Goal: Information Seeking & Learning: Check status

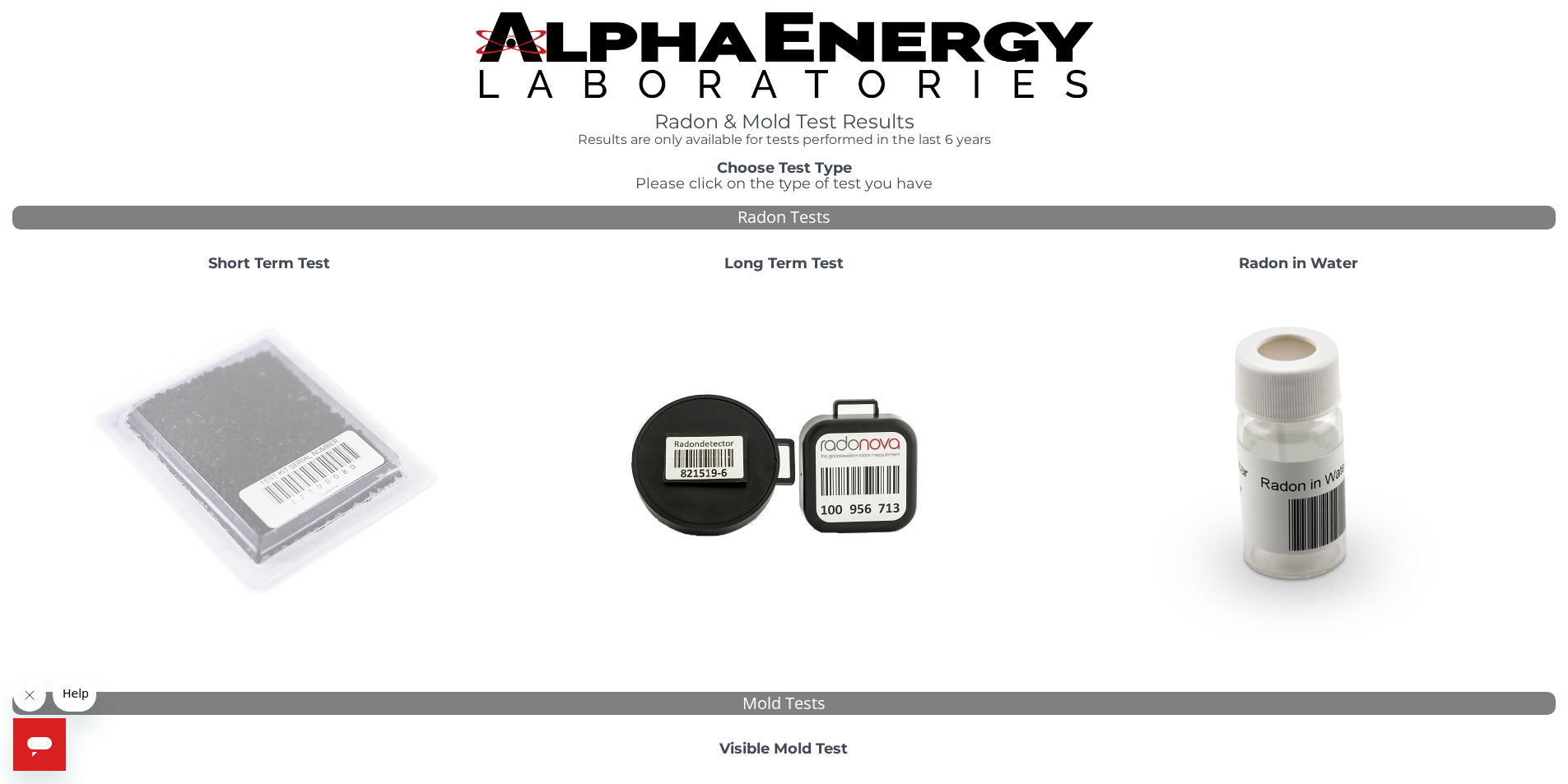
click at [313, 377] on img at bounding box center [269, 463] width 354 height 354
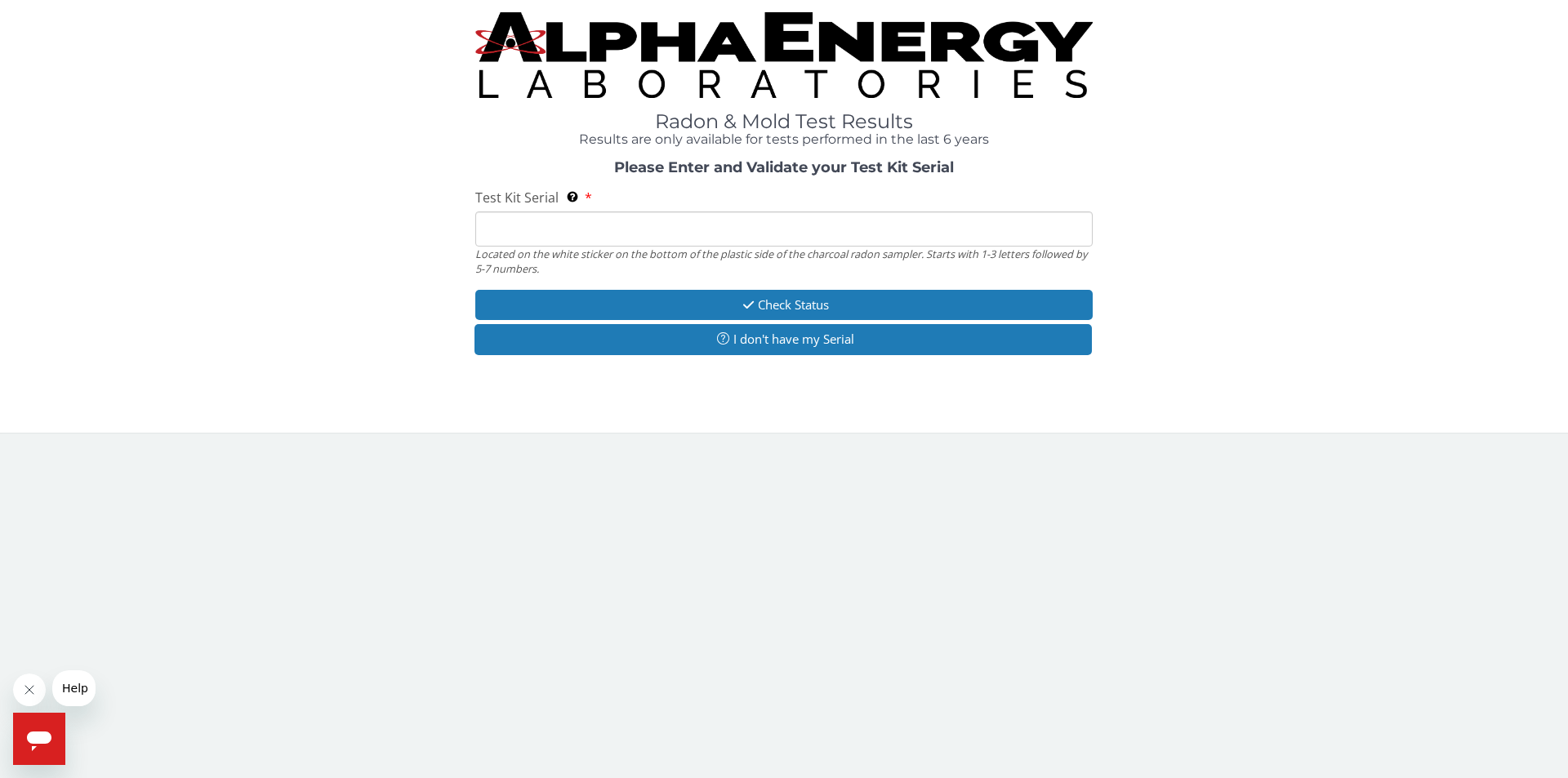
click at [536, 237] on input "Test Kit Serial Located on the white sticker on the bottom of the plastic side …" at bounding box center [784, 229] width 617 height 35
click at [529, 222] on input "Test Kit Serial Located on the white sticker on the bottom of the plastic side …" at bounding box center [784, 229] width 617 height 35
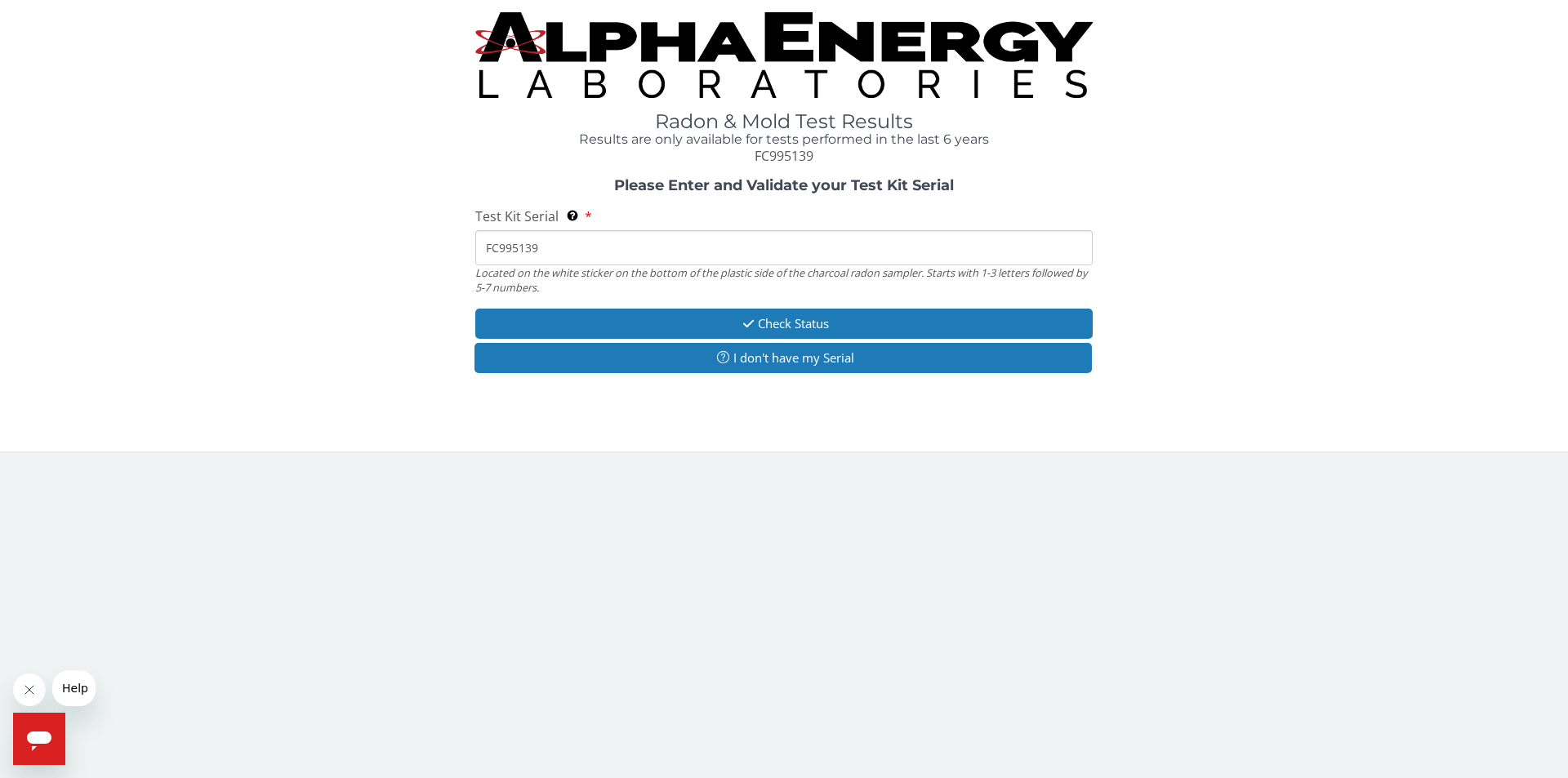
type input "FC995139"
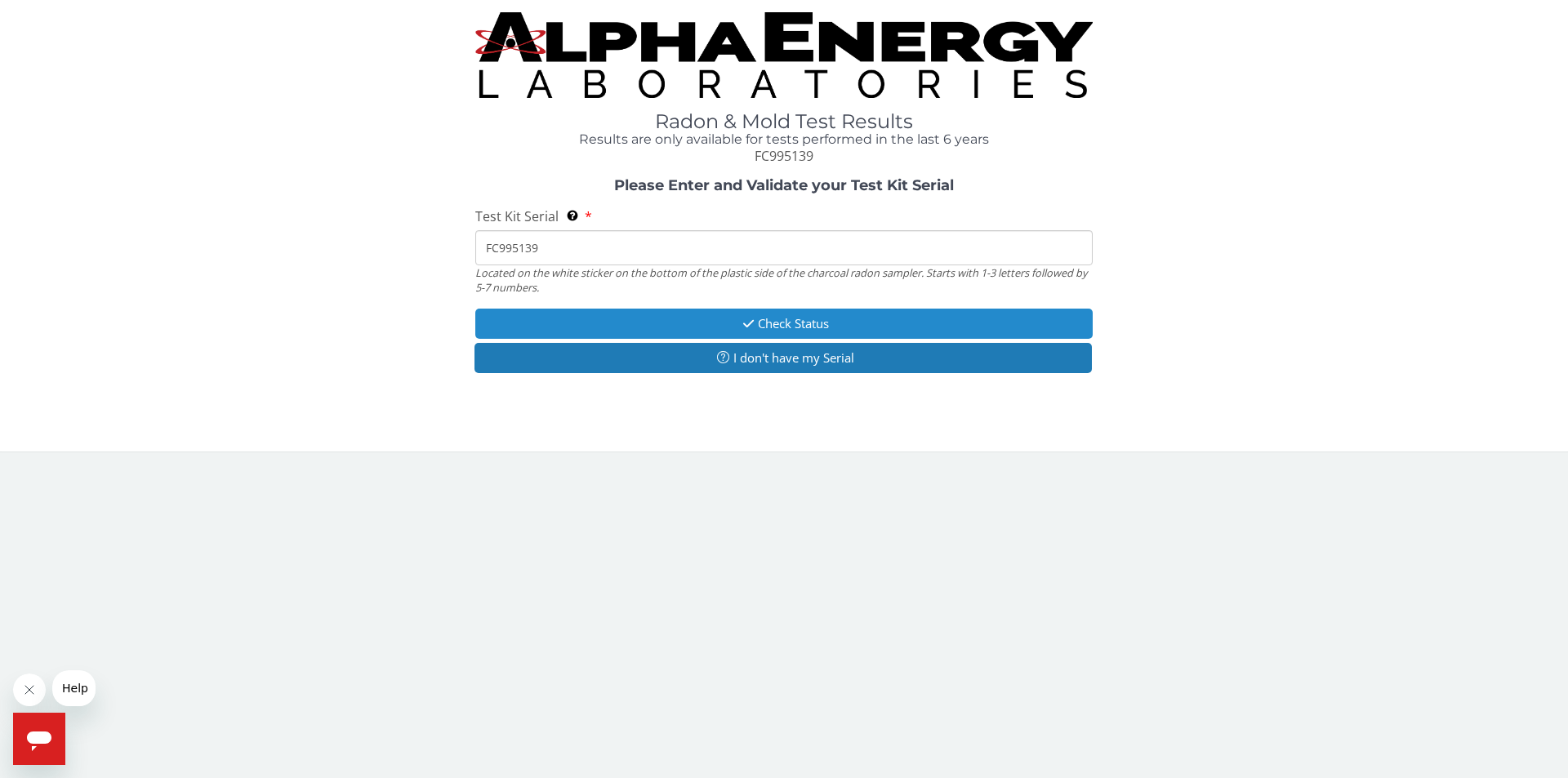
click at [777, 331] on button "Check Status" at bounding box center [784, 324] width 617 height 30
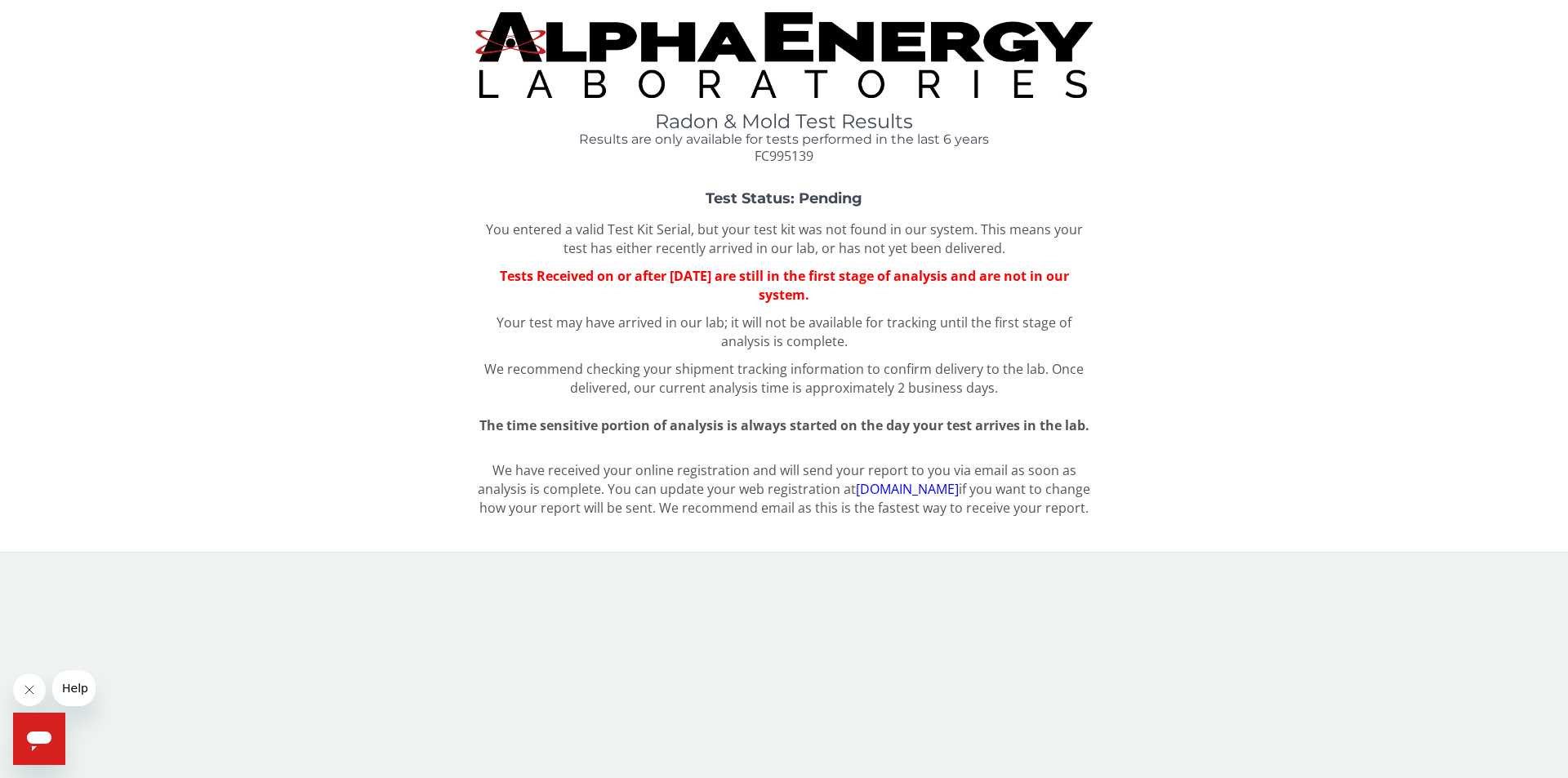
click at [531, 228] on p "You entered a valid Test Kit Serial, but your test kit was not found in our sys…" at bounding box center [784, 239] width 617 height 37
click at [918, 481] on link "[DOMAIN_NAME]" at bounding box center [907, 489] width 103 height 18
